Goal: Task Accomplishment & Management: Manage account settings

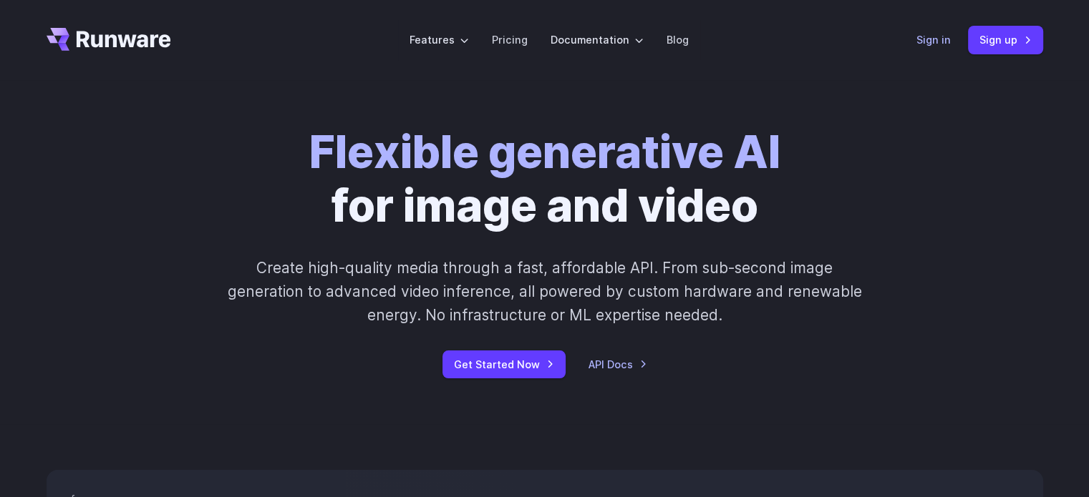
click at [938, 43] on link "Sign in" at bounding box center [933, 39] width 34 height 16
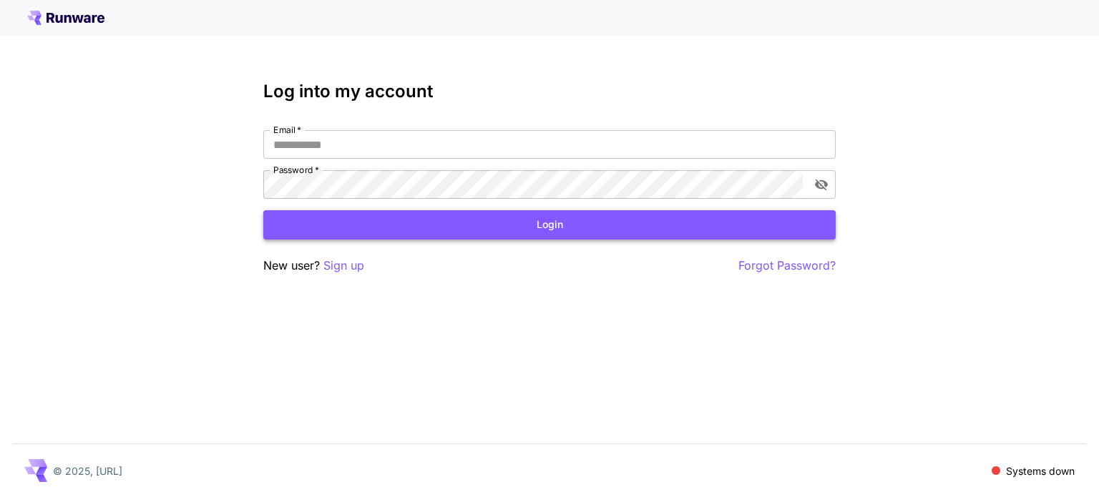
type input "**********"
click at [548, 223] on button "Login" at bounding box center [549, 224] width 573 height 29
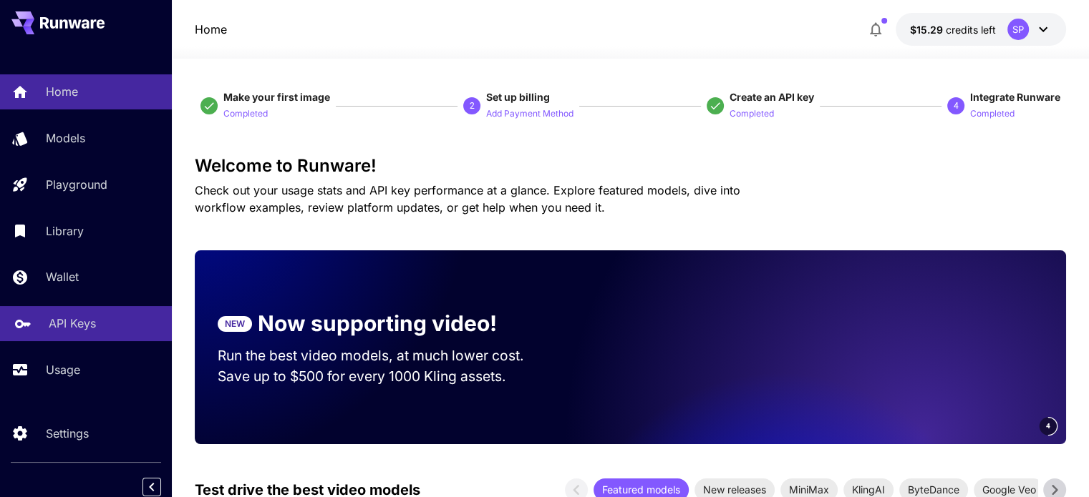
click at [90, 332] on p "API Keys" at bounding box center [72, 323] width 47 height 17
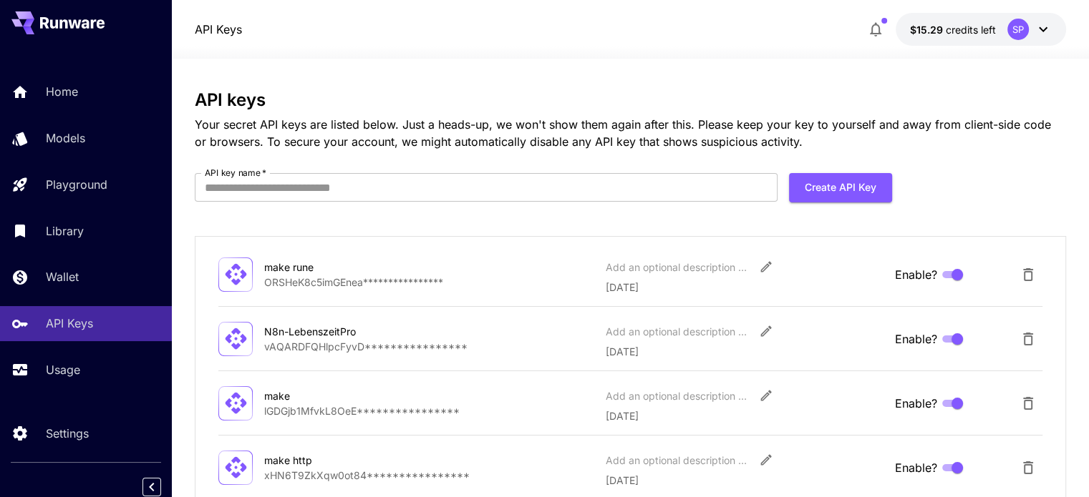
scroll to position [149, 0]
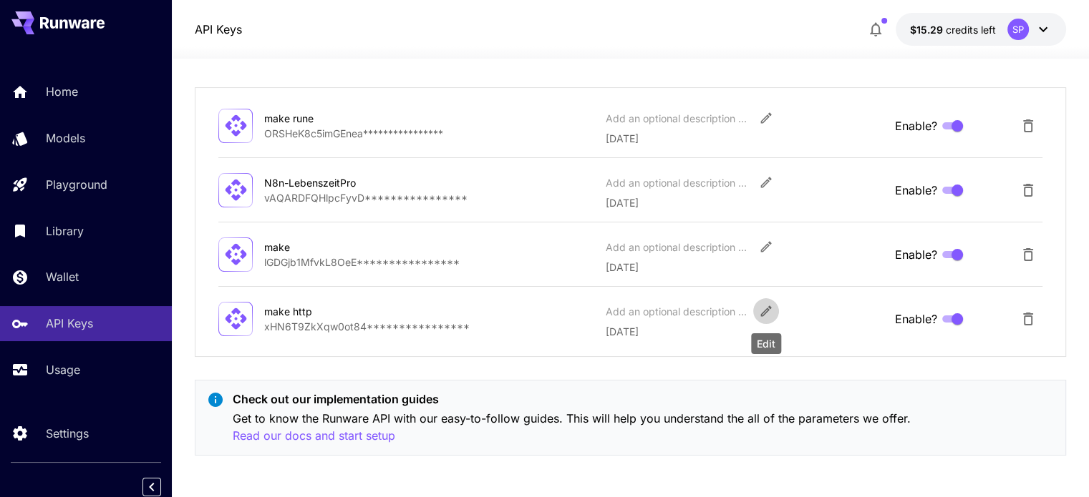
click at [764, 306] on icon "Edit" at bounding box center [766, 311] width 14 height 14
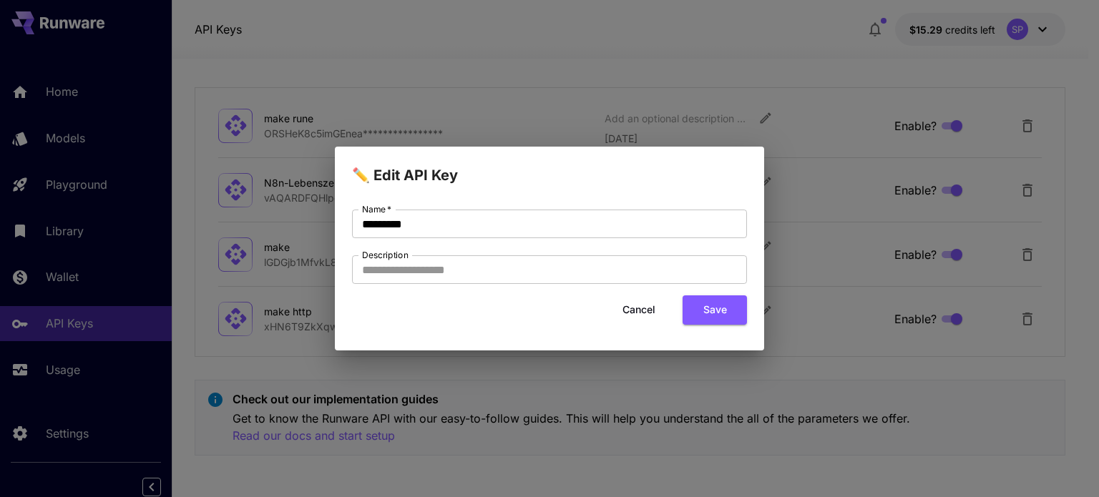
click at [644, 306] on button "Cancel" at bounding box center [639, 310] width 64 height 29
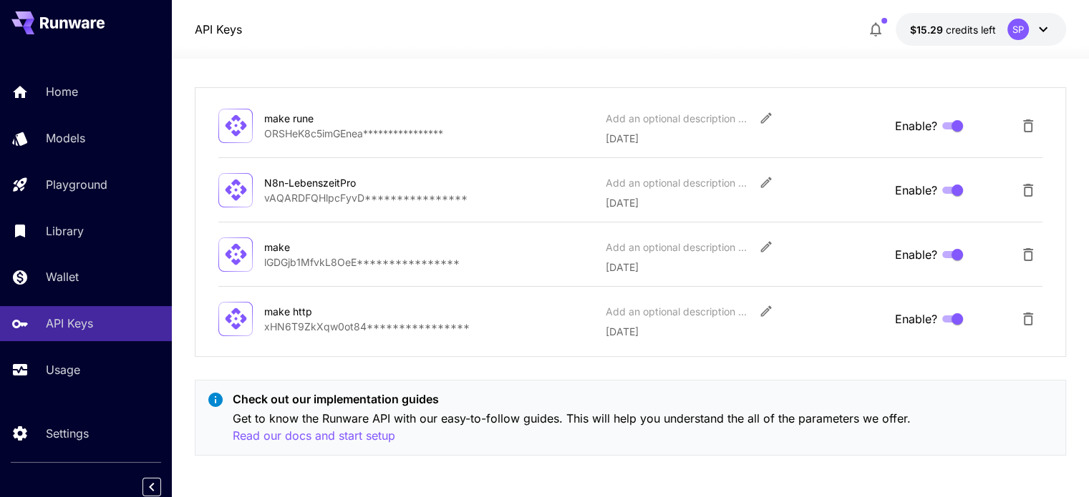
scroll to position [0, 0]
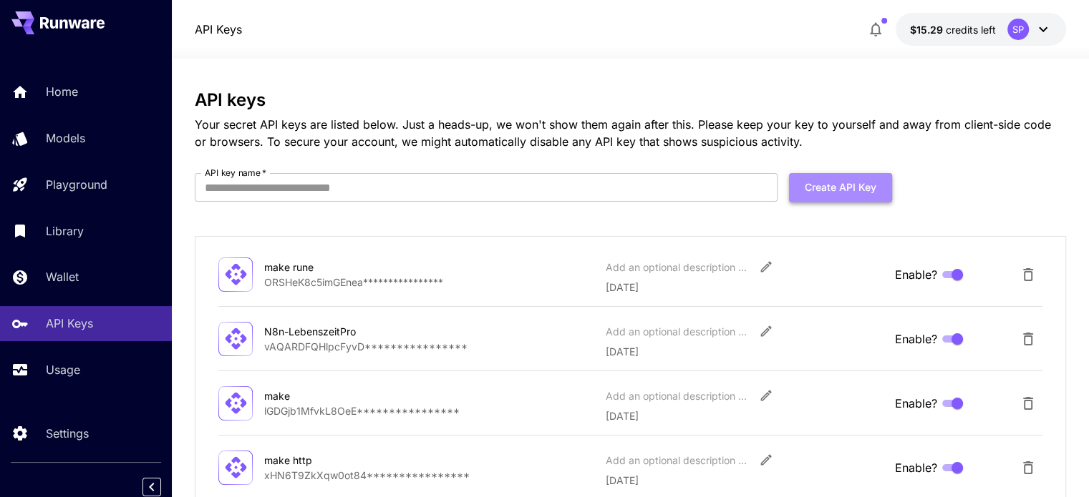
click at [835, 185] on button "Create API Key" at bounding box center [840, 187] width 103 height 29
click at [553, 197] on input "API key name   *" at bounding box center [486, 187] width 583 height 29
type input "**********"
click button "Create API Key" at bounding box center [840, 187] width 103 height 29
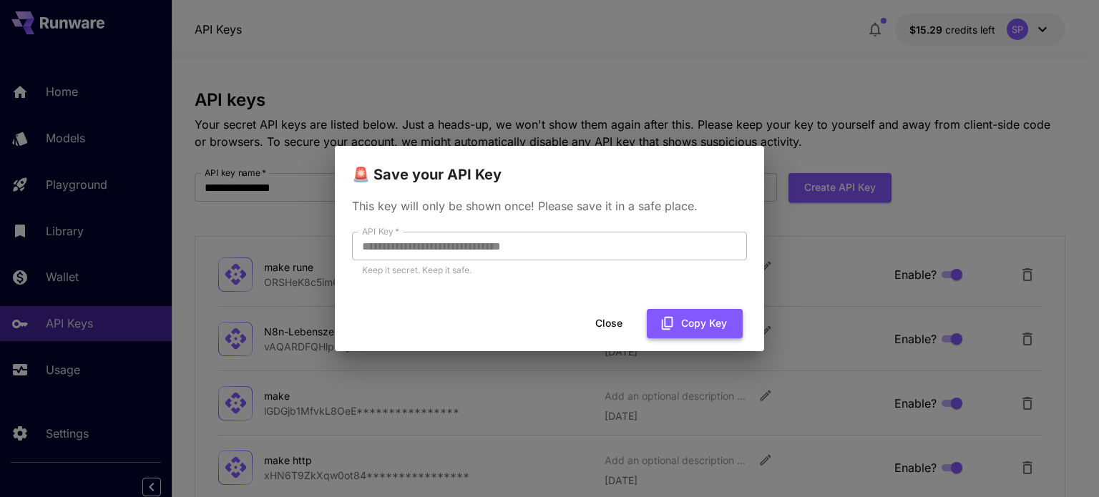
click at [696, 325] on button "Copy Key" at bounding box center [695, 323] width 96 height 29
click at [669, 320] on icon "button" at bounding box center [668, 324] width 16 height 16
click at [687, 99] on div "**********" at bounding box center [549, 248] width 1099 height 497
click at [618, 325] on button "Close" at bounding box center [620, 323] width 64 height 29
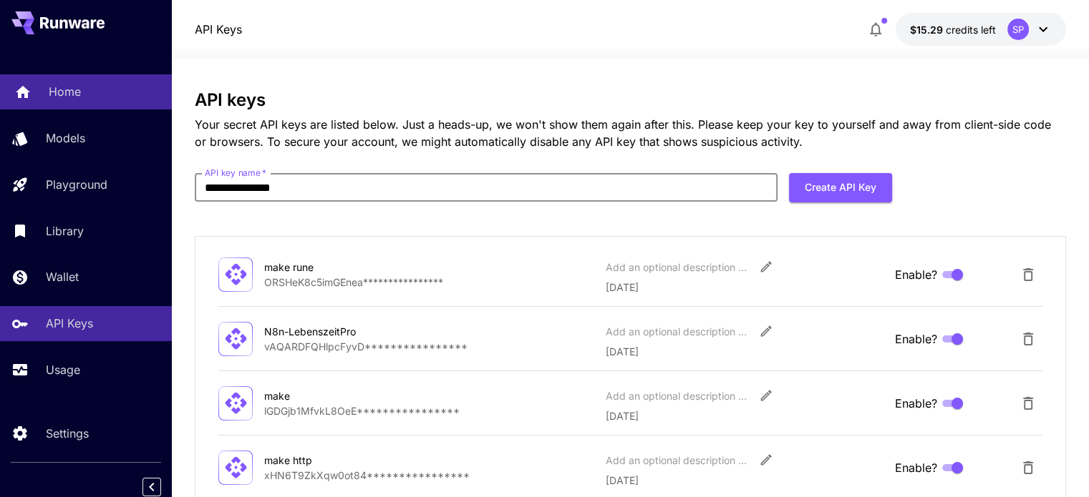
click at [96, 99] on div "Home" at bounding box center [105, 91] width 112 height 17
